Goal: Task Accomplishment & Management: Manage account settings

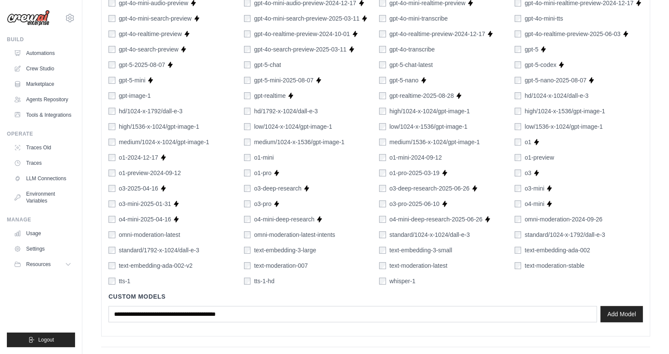
scroll to position [514, 0]
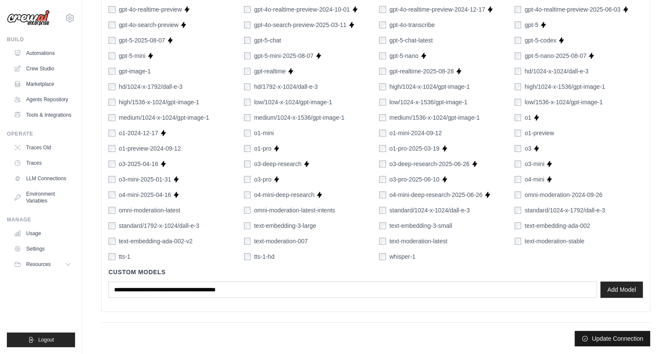
click at [611, 340] on button "Update Connection" at bounding box center [611, 337] width 75 height 15
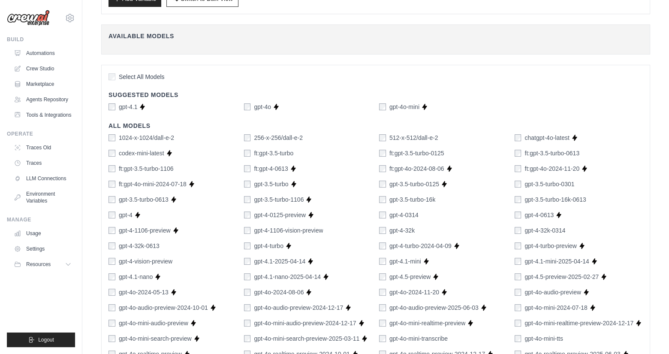
scroll to position [171, 0]
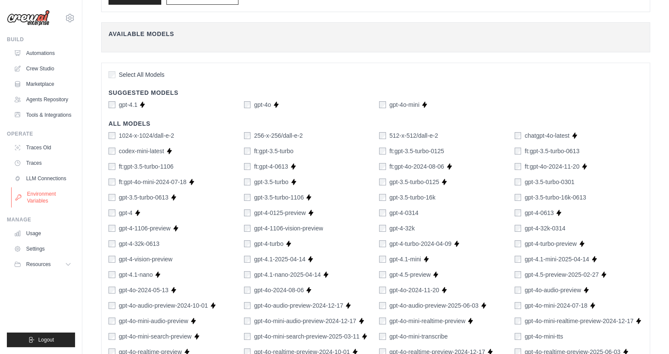
click at [39, 199] on link "Environment Variables" at bounding box center [43, 197] width 65 height 21
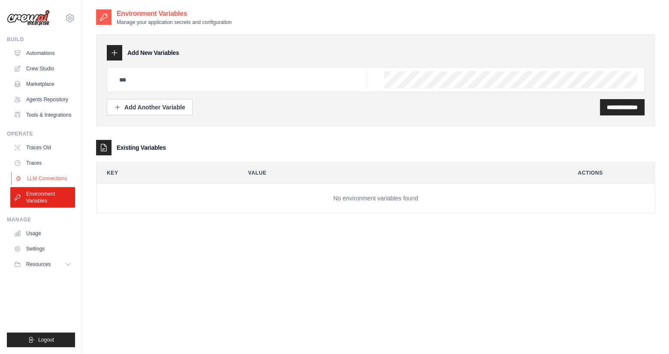
click at [38, 177] on link "LLM Connections" at bounding box center [43, 178] width 65 height 14
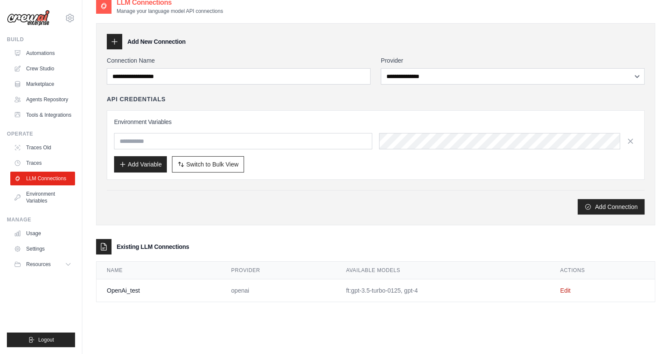
scroll to position [17, 0]
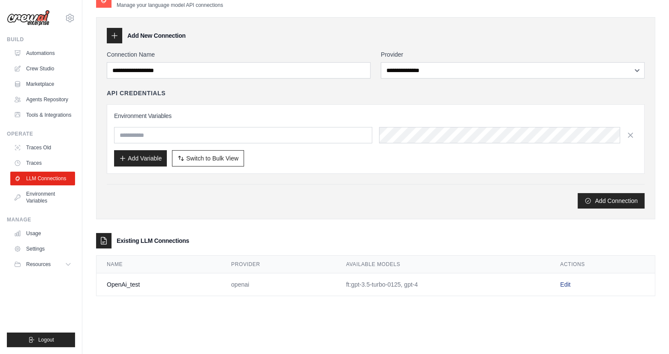
click at [565, 282] on link "Edit" at bounding box center [565, 284] width 10 height 7
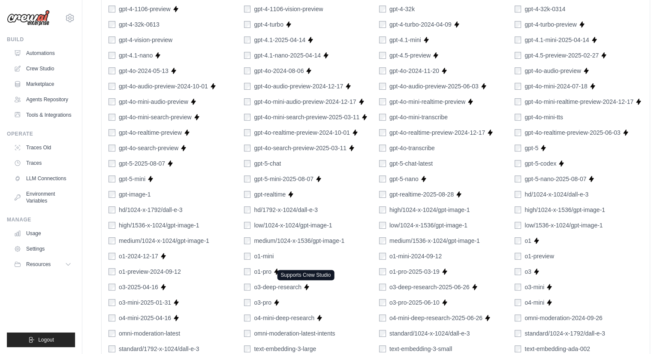
scroll to position [491, 0]
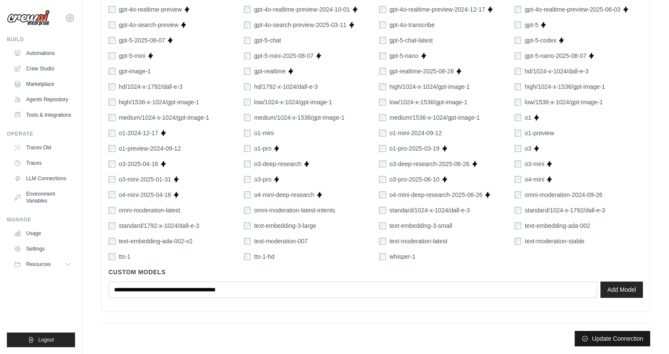
click at [610, 337] on button "Update Connection" at bounding box center [611, 337] width 75 height 15
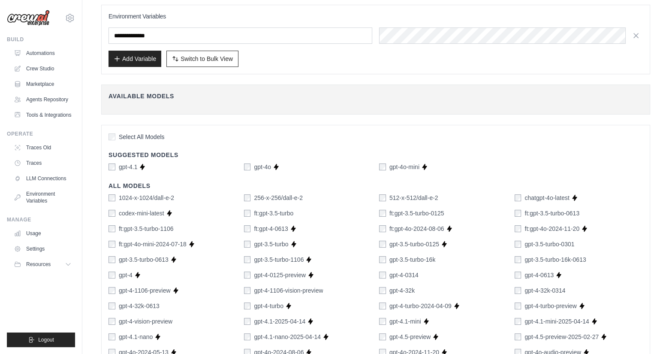
scroll to position [129, 0]
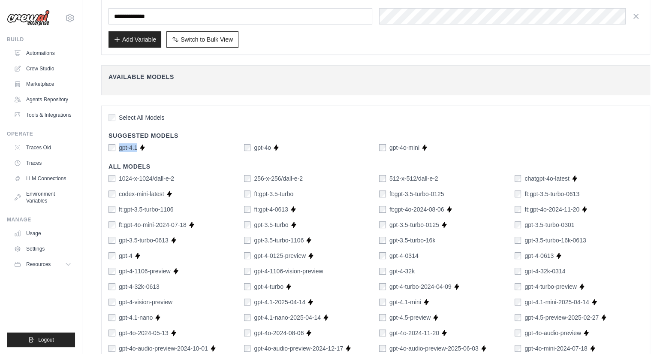
drag, startPoint x: 136, startPoint y: 147, endPoint x: 117, endPoint y: 150, distance: 19.2
click at [117, 150] on div "gpt-4.1" at bounding box center [122, 147] width 29 height 9
copy label "gpt-4.1"
